Goal: Task Accomplishment & Management: Use online tool/utility

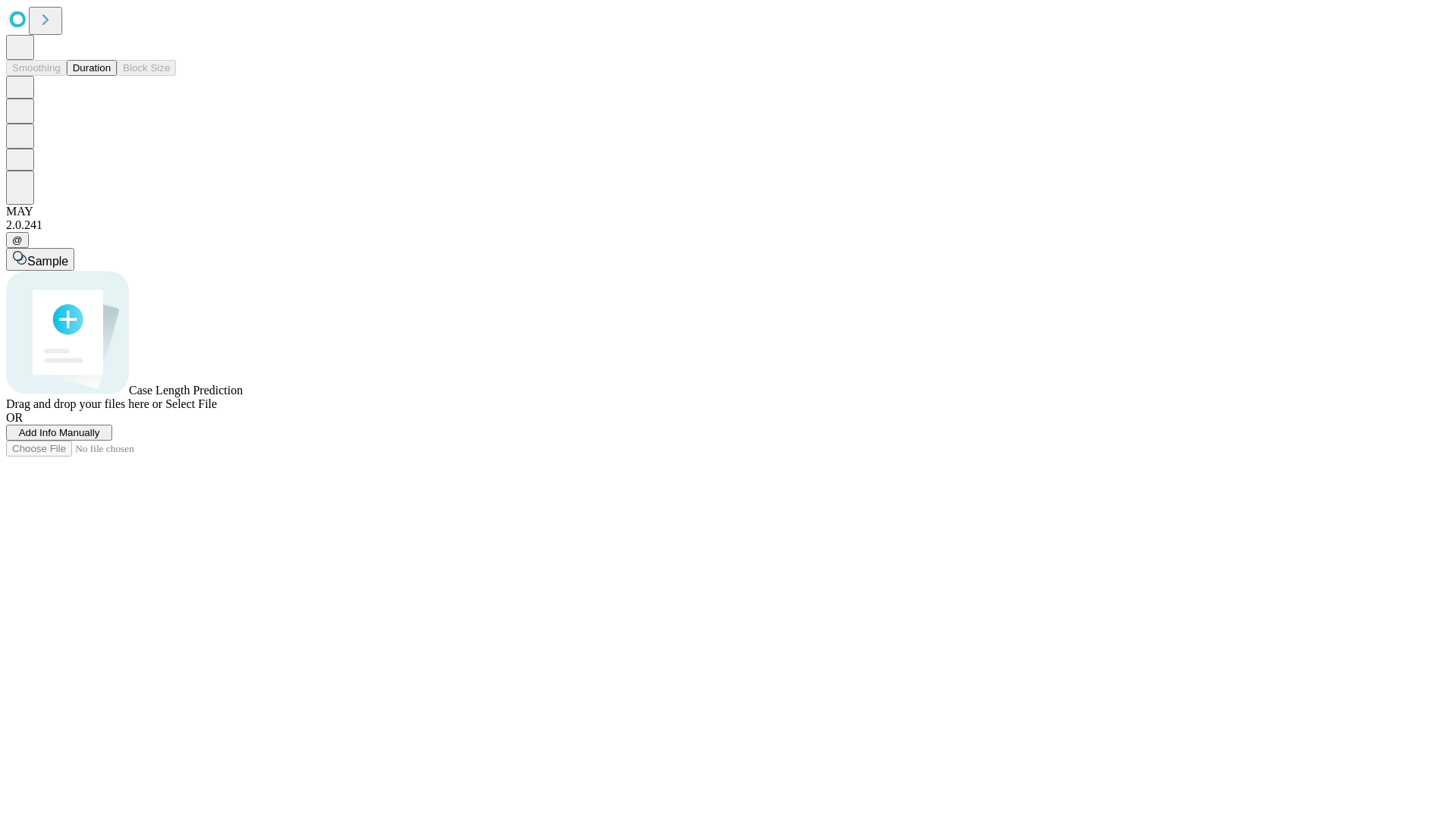
click at [111, 76] on button "Duration" at bounding box center [92, 68] width 50 height 16
click at [100, 439] on span "Add Info Manually" at bounding box center [60, 433] width 81 height 12
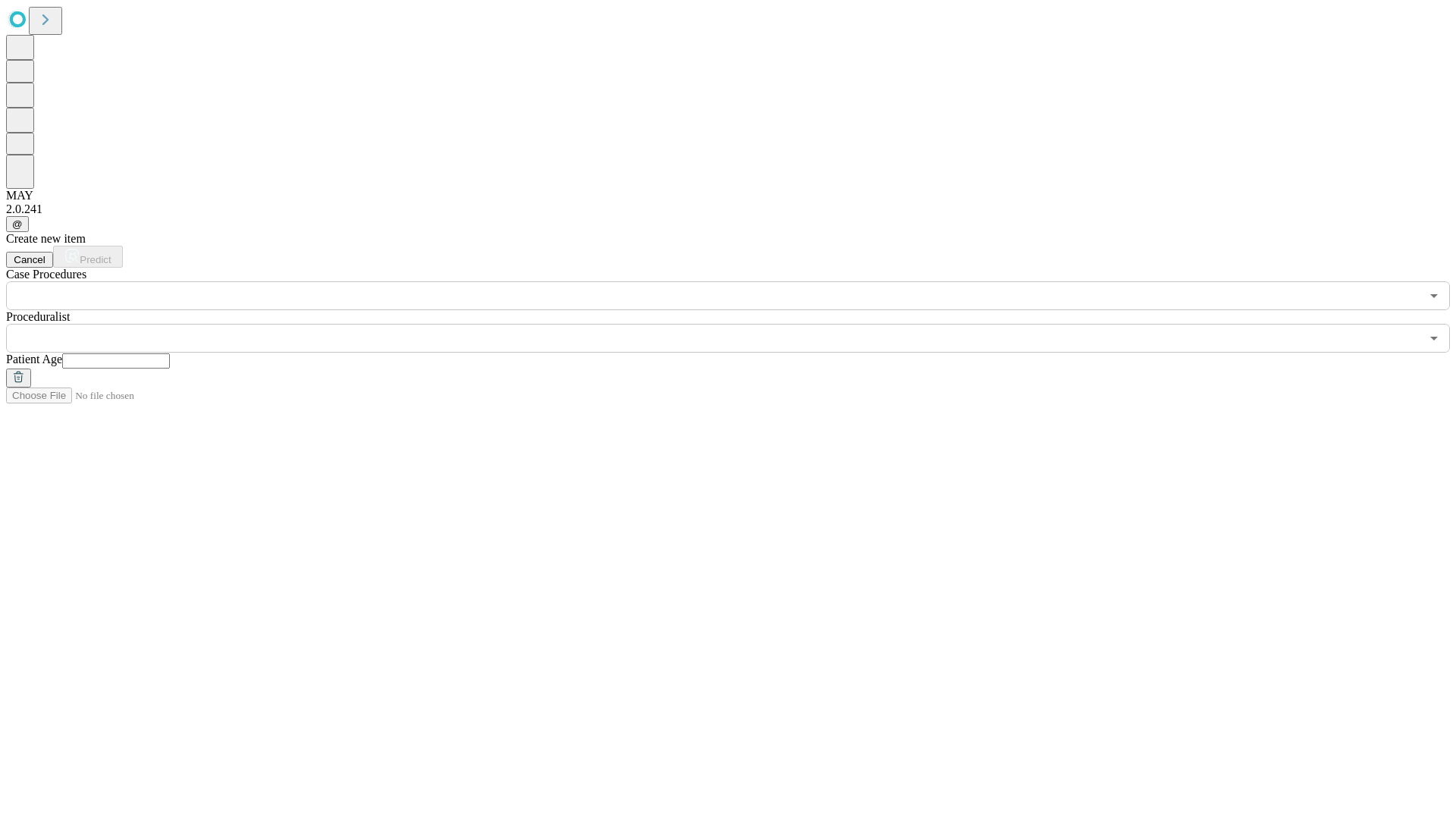
click at [170, 353] on input "text" at bounding box center [115, 361] width 108 height 16
type input "**"
click at [738, 324] on input "text" at bounding box center [713, 339] width 1414 height 29
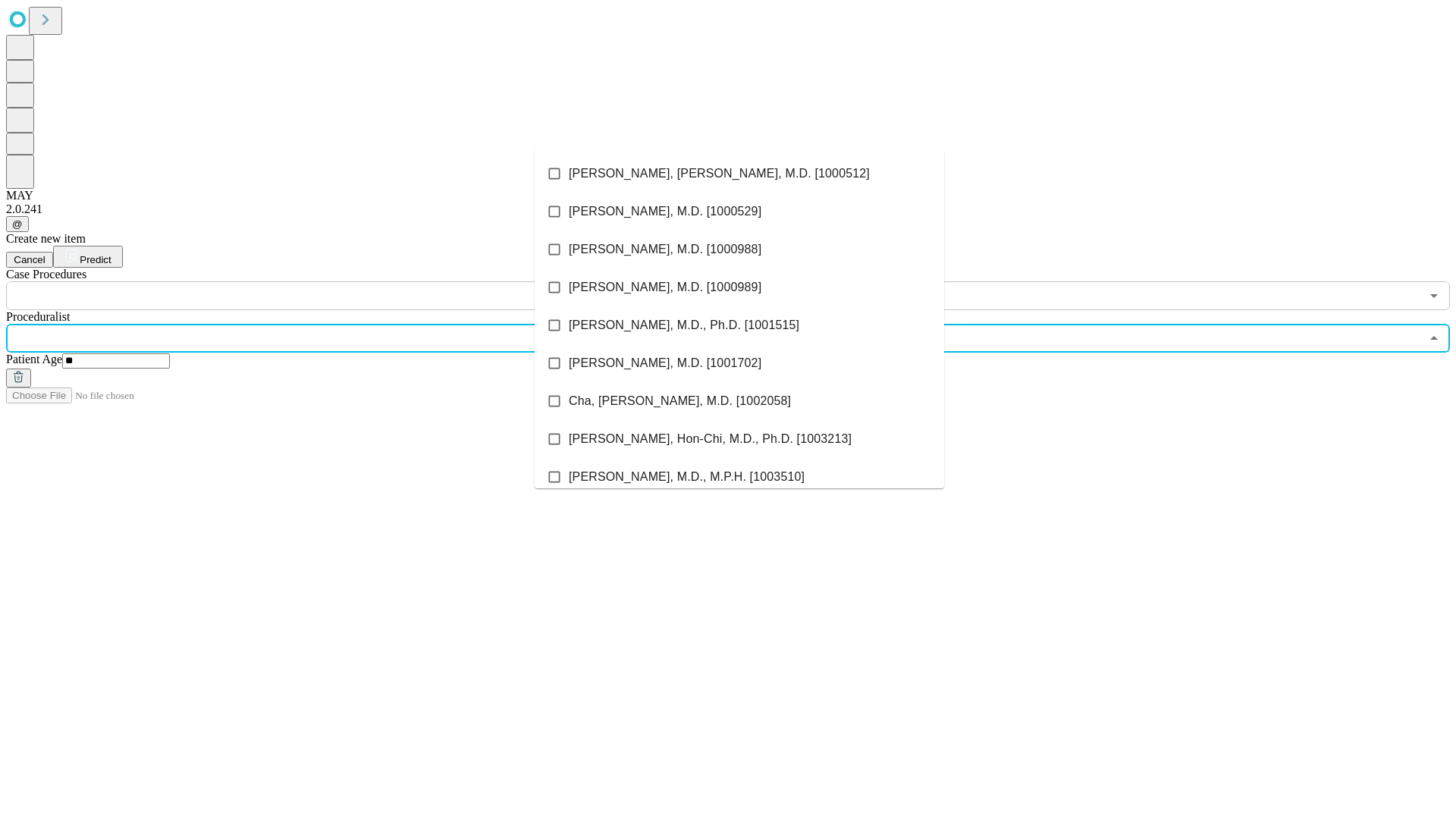
click at [739, 174] on li "[PERSON_NAME], [PERSON_NAME], M.D. [1000512]" at bounding box center [739, 173] width 409 height 38
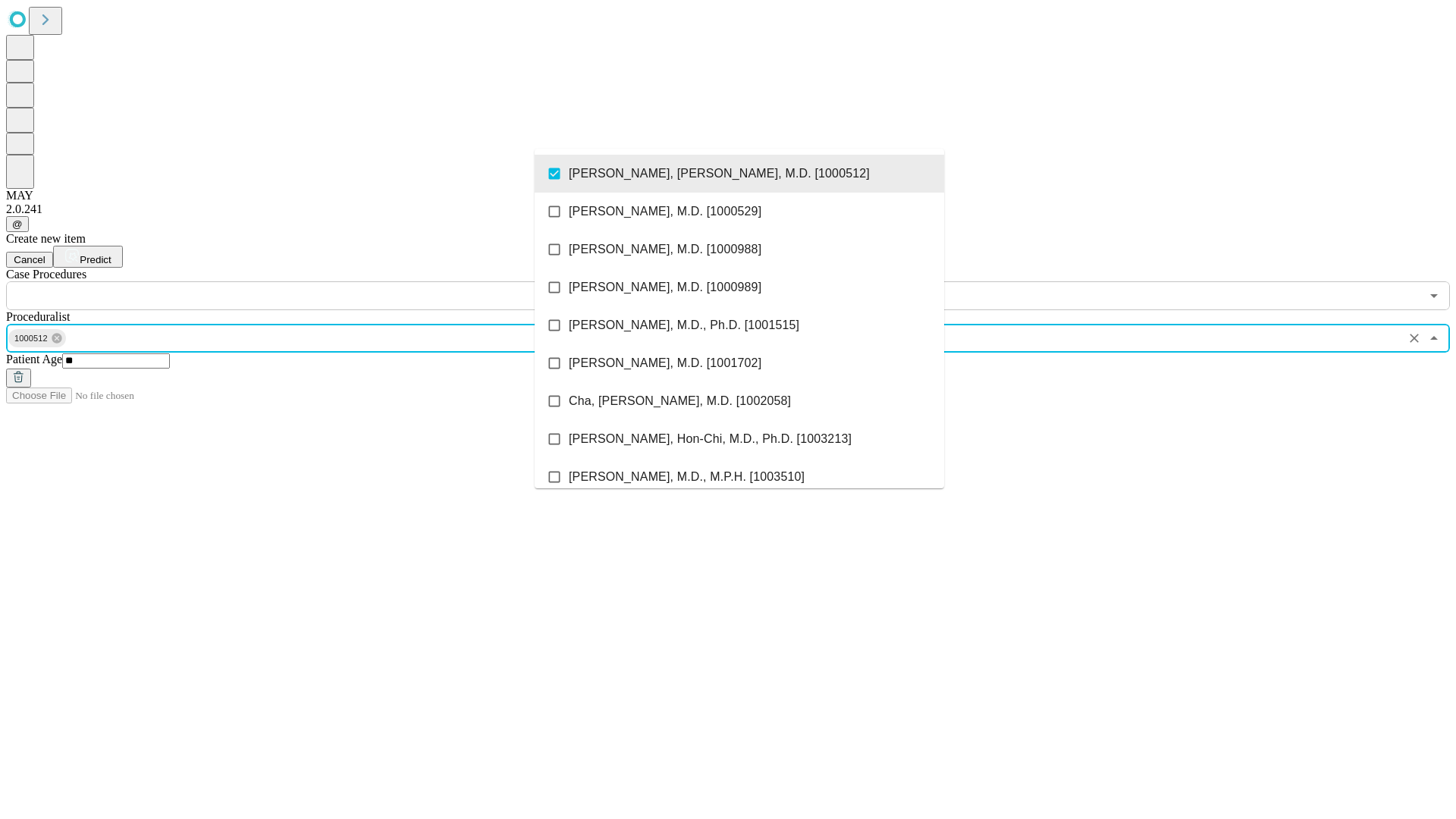
click at [318, 281] on input "text" at bounding box center [713, 296] width 1414 height 29
